Goal: Task Accomplishment & Management: Manage account settings

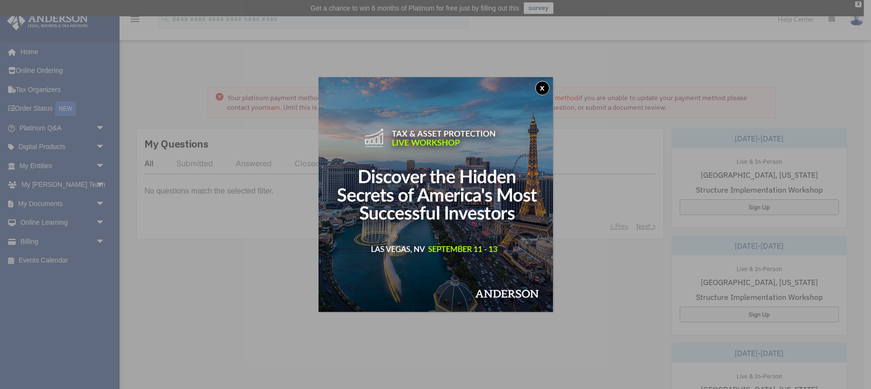
click at [543, 89] on button "x" at bounding box center [542, 88] width 14 height 14
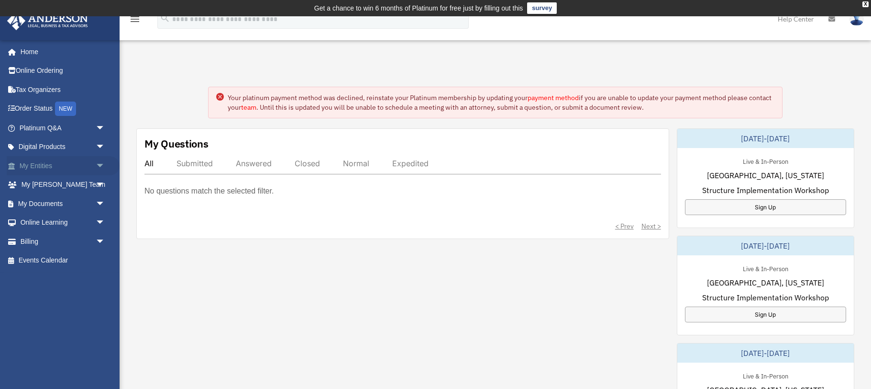
click at [103, 165] on span "arrow_drop_down" at bounding box center [105, 166] width 19 height 20
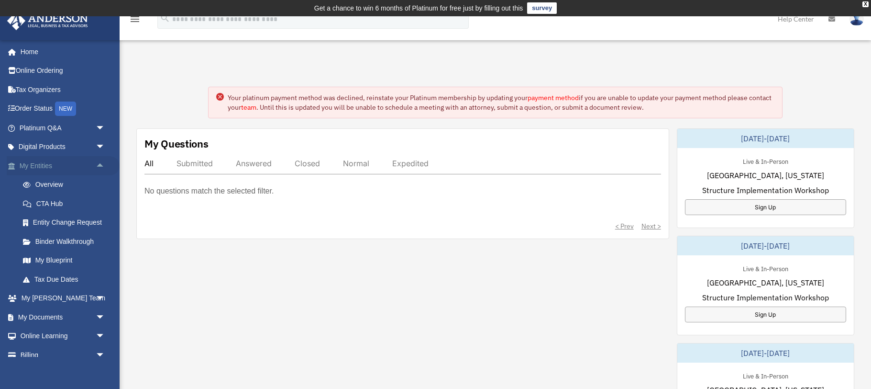
click at [103, 165] on span "arrow_drop_up" at bounding box center [105, 166] width 19 height 20
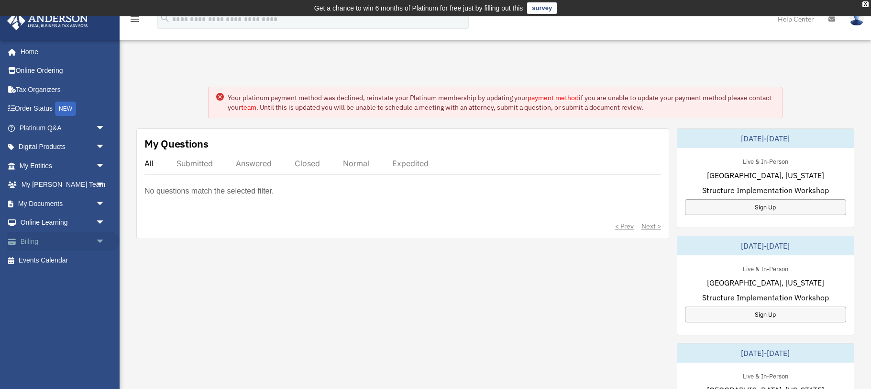
click at [102, 239] on span "arrow_drop_down" at bounding box center [105, 242] width 19 height 20
click at [85, 298] on link "Manage Payments" at bounding box center [66, 298] width 106 height 19
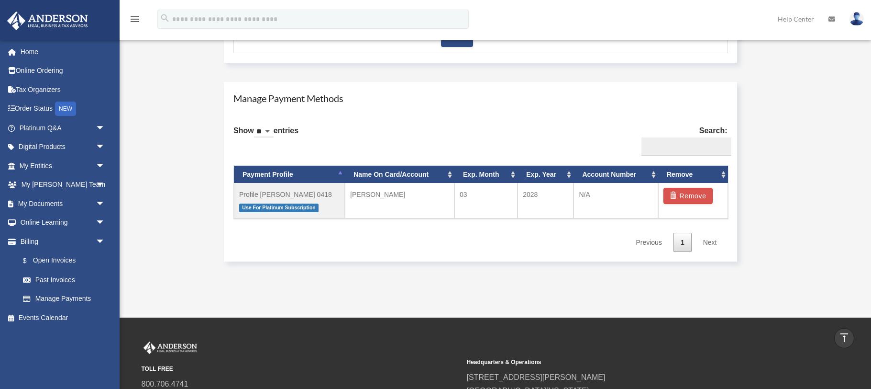
scroll to position [548, 0]
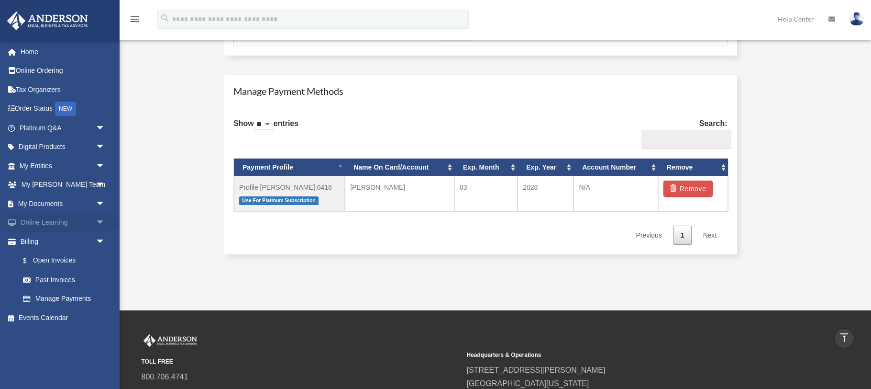
click at [103, 222] on span "arrow_drop_down" at bounding box center [105, 223] width 19 height 20
click at [103, 222] on span "arrow_drop_up" at bounding box center [105, 223] width 19 height 20
